Goal: Find specific page/section: Find specific page/section

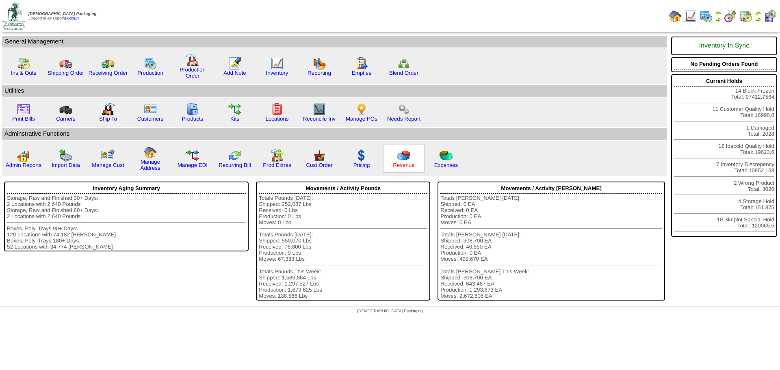
click at [407, 166] on link "Revenue" at bounding box center [404, 165] width 22 height 6
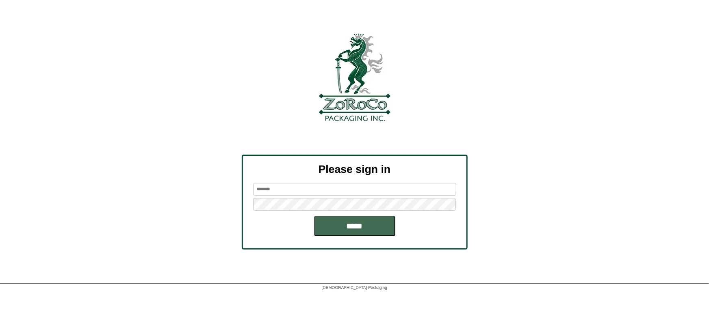
type input "******"
click at [337, 230] on input "*****" at bounding box center [354, 226] width 81 height 20
